Goal: Task Accomplishment & Management: Complete application form

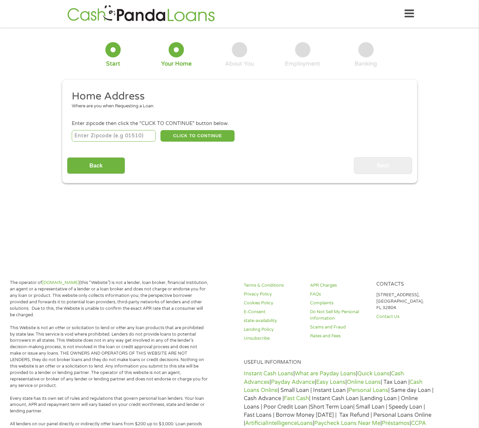
click at [102, 137] on input "number" at bounding box center [114, 136] width 84 height 12
type input "80424"
click at [197, 135] on button "CLICK TO CONTINUE" at bounding box center [197, 136] width 74 height 12
type input "80424"
type input "Breckenridge"
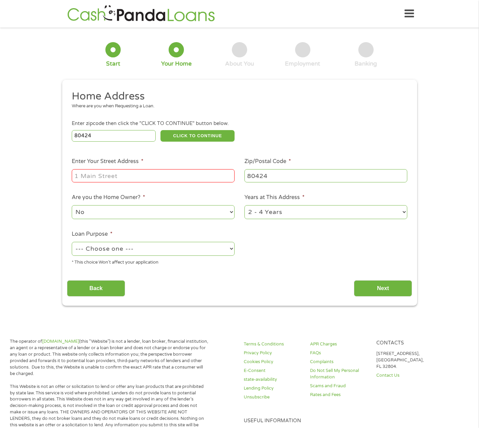
click at [124, 174] on input "Enter Your Street Address *" at bounding box center [153, 175] width 163 height 13
type input "[STREET_ADDRESS]"
select select "60months"
click at [244, 205] on select "1 Year or less 1 - 2 Years 2 - 4 Years Over 4 Years" at bounding box center [325, 212] width 163 height 14
select select "yes"
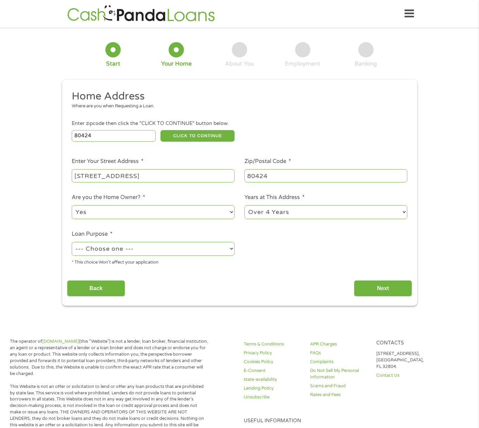
click at [72, 205] on select "No Yes" at bounding box center [153, 212] width 163 height 14
select select "paybills"
click at [72, 242] on select "--- Choose one --- Pay Bills Debt Consolidation Home Improvement Major Purchase…" at bounding box center [153, 249] width 163 height 14
click at [369, 293] on input "Next" at bounding box center [383, 288] width 58 height 17
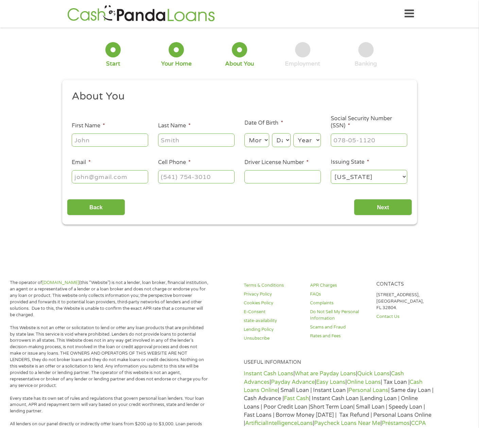
scroll to position [3, 3]
click at [92, 139] on input "First Name *" at bounding box center [110, 140] width 76 height 13
type input "Kent"
type input "[PERSON_NAME]"
type input "[EMAIL_ADDRESS][DOMAIN_NAME]"
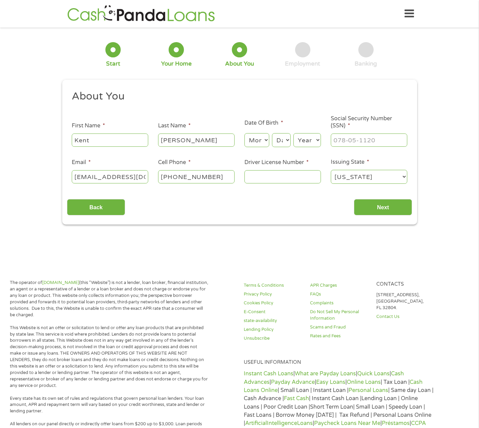
click at [218, 178] on input "[PHONE_NUMBER]" at bounding box center [196, 176] width 76 height 13
type input "[PHONE_NUMBER]"
click at [262, 176] on input "Driver License Number *" at bounding box center [282, 176] width 76 height 13
type input "012130854"
click at [367, 140] on input "___-__-____" at bounding box center [369, 140] width 76 height 13
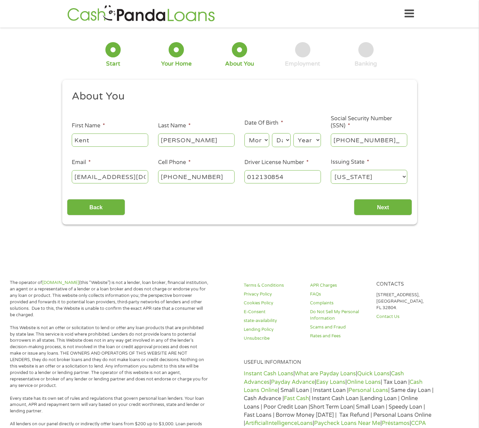
type input "437-98-4572"
select select "7"
click at [244, 133] on select "Month 1 2 3 4 5 6 7 8 9 10 11 12" at bounding box center [256, 140] width 25 height 14
select select "23"
click at [272, 133] on select "Day 1 2 3 4 5 6 7 8 9 10 11 12 13 14 15 16 17 18 19 20 21 22 23 24 25 26 27 28 …" at bounding box center [281, 140] width 18 height 14
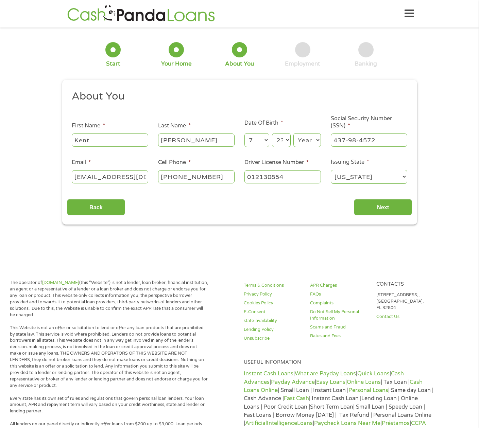
select select "1954"
click at [293, 133] on select "Year [DATE] 2006 2005 2004 2003 2002 2001 2000 1999 1998 1997 1996 1995 1994 19…" at bounding box center [307, 140] width 28 height 14
click at [382, 205] on input "Next" at bounding box center [383, 207] width 58 height 17
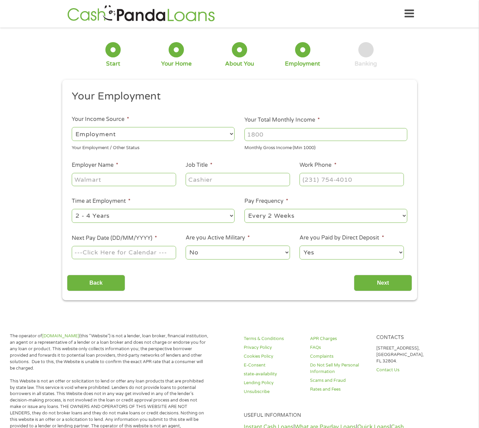
select select "benefits"
click at [72, 127] on select "--- Choose one --- Employment [DEMOGRAPHIC_DATA] Benefits" at bounding box center [153, 134] width 163 height 14
type input "Other"
type input "[PHONE_NUMBER]"
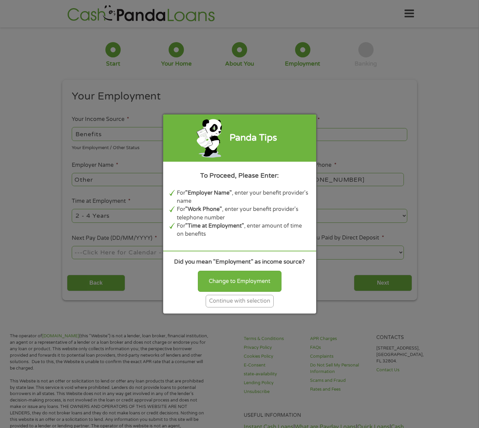
click at [253, 304] on div "Continue with selection" at bounding box center [240, 301] width 68 height 13
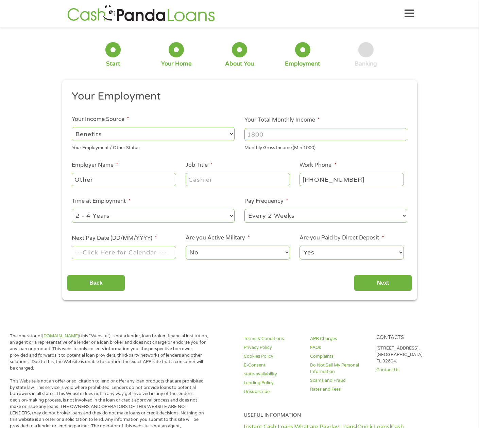
drag, startPoint x: 116, startPoint y: 178, endPoint x: 69, endPoint y: 177, distance: 46.6
click at [69, 177] on li "Employer Name * Other" at bounding box center [124, 174] width 114 height 26
type input "Social Security Administration"
type input "Retiree"
drag, startPoint x: 279, startPoint y: 134, endPoint x: 212, endPoint y: 138, distance: 67.1
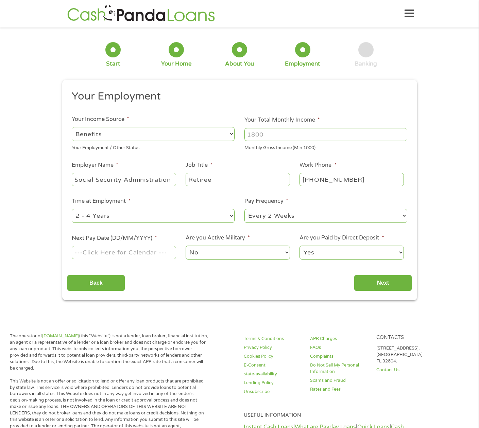
click at [212, 138] on ul "Your Employment Your Income Source * --- Choose one --- Employment [DEMOGRAPHIC…" at bounding box center [239, 178] width 345 height 176
type input "2777"
select select "60months"
click at [72, 209] on select "--- Choose one --- 1 Year or less 1 - 2 Years 2 - 4 Years Over 4 Years" at bounding box center [153, 216] width 163 height 14
select select "monthly"
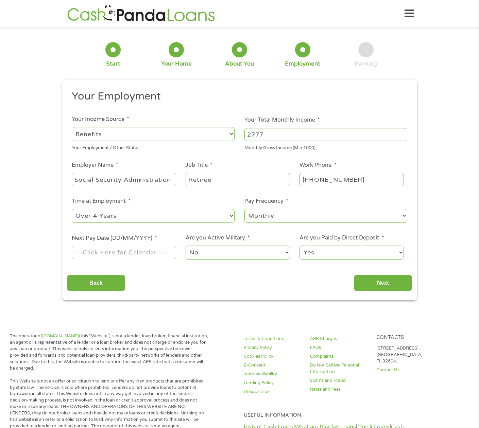
click at [244, 209] on select "--- Choose one --- Every 2 Weeks Every Week Monthly Semi-Monthly" at bounding box center [325, 216] width 163 height 14
click at [143, 248] on body "Home Get Loan Offer How it works FAQs Blog Cash Loans Quick Loans Online Loans …" at bounding box center [239, 421] width 479 height 843
click at [139, 254] on input "Next Pay Date (DD/MM/YYYY) *" at bounding box center [124, 252] width 104 height 13
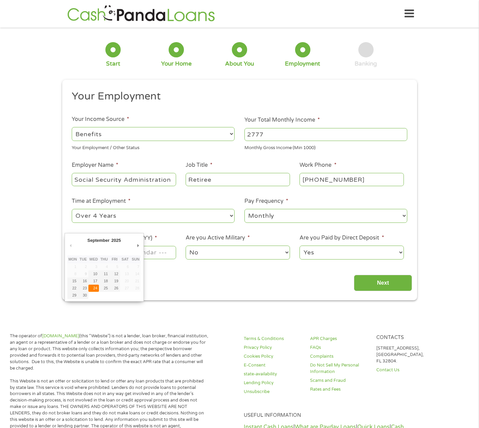
type input "[DATE]"
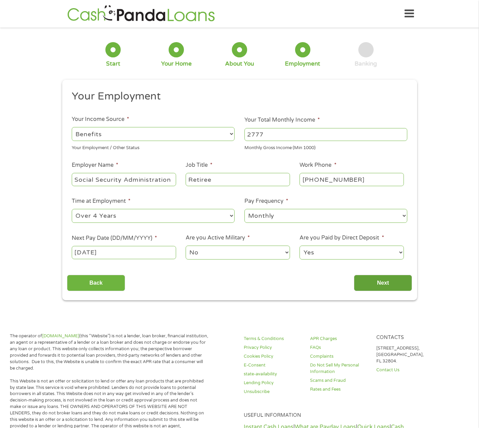
click at [388, 286] on input "Next" at bounding box center [383, 283] width 58 height 17
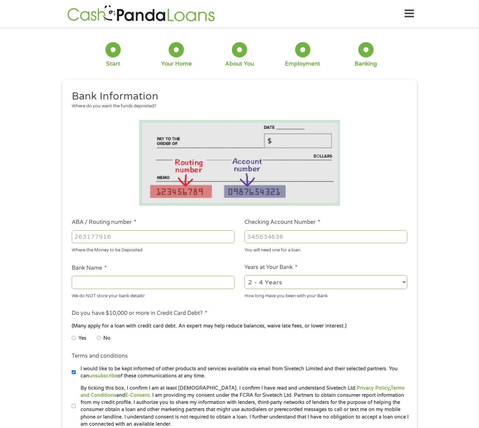
drag, startPoint x: 113, startPoint y: 234, endPoint x: 16, endPoint y: 236, distance: 97.9
click at [16, 236] on div "1 Start 2 Your Home 3 About You 4 Employment 5 Banking 6 This field is hidden w…" at bounding box center [239, 247] width 479 height 431
click at [115, 235] on input "ABA / Routing number *" at bounding box center [153, 236] width 163 height 13
type input "102000076"
type input "[PERSON_NAME] FARGO BANK NA"
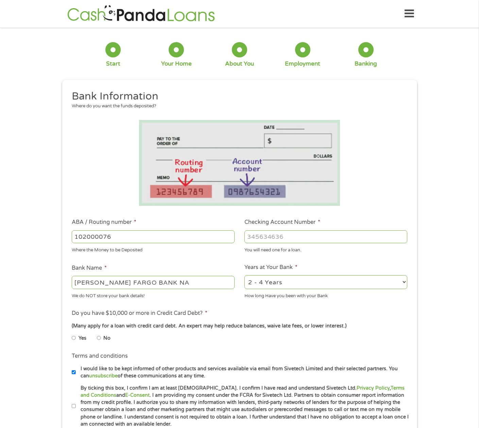
type input "102000076"
click at [272, 238] on input "Checking Account Number *" at bounding box center [325, 236] width 163 height 13
drag, startPoint x: 280, startPoint y: 236, endPoint x: 283, endPoint y: 240, distance: 5.1
click at [280, 236] on input "5782309098" at bounding box center [325, 236] width 163 height 13
type input "5782309198"
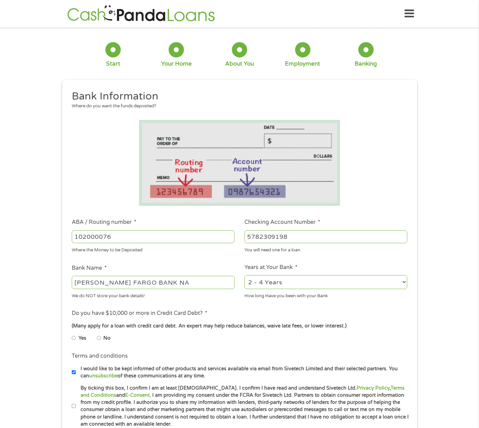
click at [212, 266] on li "Bank Name * [PERSON_NAME] FARGO BANK NA We do NOT store your bank details!" at bounding box center [153, 281] width 173 height 35
select select "12months"
click at [244, 275] on select "2 - 4 Years 6 - 12 Months 1 - 2 Years Over 4 Years" at bounding box center [325, 282] width 163 height 14
click at [77, 339] on li "Yes" at bounding box center [84, 338] width 25 height 13
click at [73, 334] on input "Yes" at bounding box center [74, 338] width 4 height 11
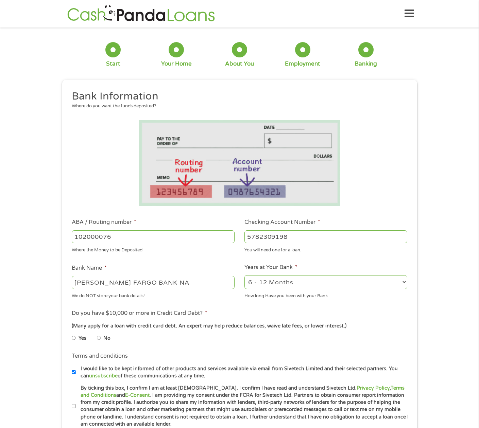
radio input "true"
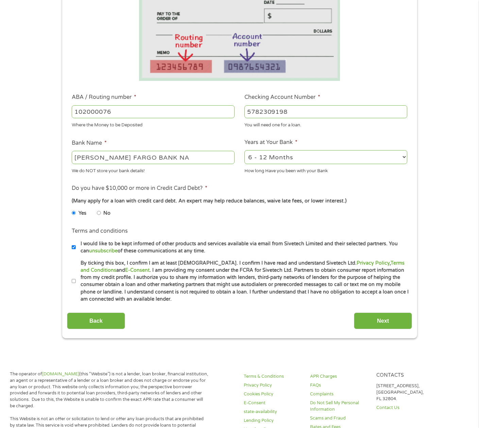
scroll to position [137, 0]
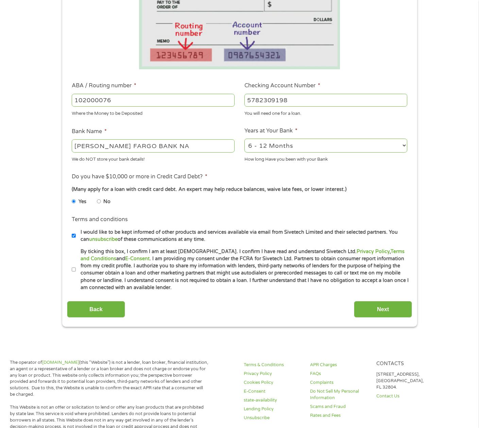
click at [73, 237] on input "I would like to be kept informed of other products and services available via e…" at bounding box center [74, 235] width 4 height 11
checkbox input "false"
click at [75, 269] on input "By ticking this box, I confirm I am at least [DEMOGRAPHIC_DATA]. I confirm I ha…" at bounding box center [74, 269] width 4 height 11
checkbox input "true"
click at [382, 312] on input "Next" at bounding box center [383, 309] width 58 height 17
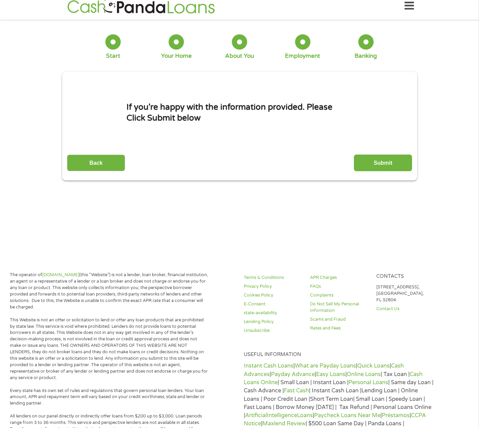
scroll to position [0, 0]
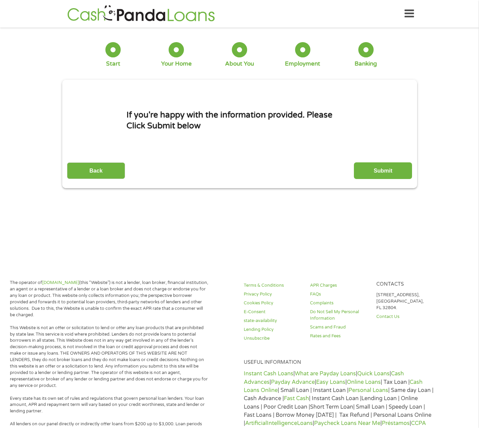
drag, startPoint x: 408, startPoint y: 171, endPoint x: 401, endPoint y: 167, distance: 7.9
click at [401, 168] on input "Submit" at bounding box center [383, 170] width 58 height 17
